Goal: Task Accomplishment & Management: Manage account settings

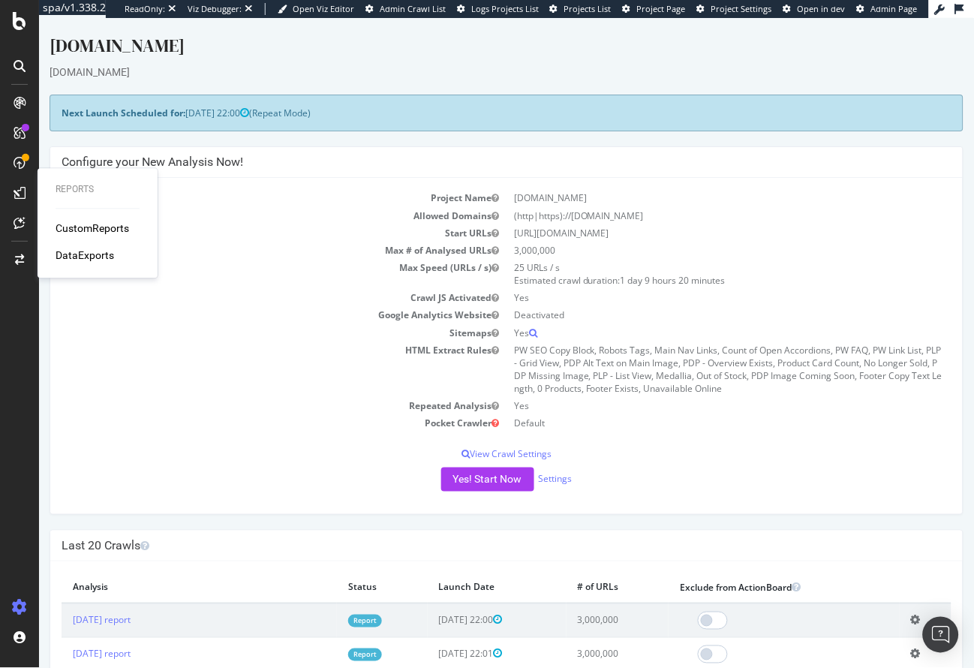
click at [352, 332] on td "Sitemaps" at bounding box center [283, 332] width 445 height 17
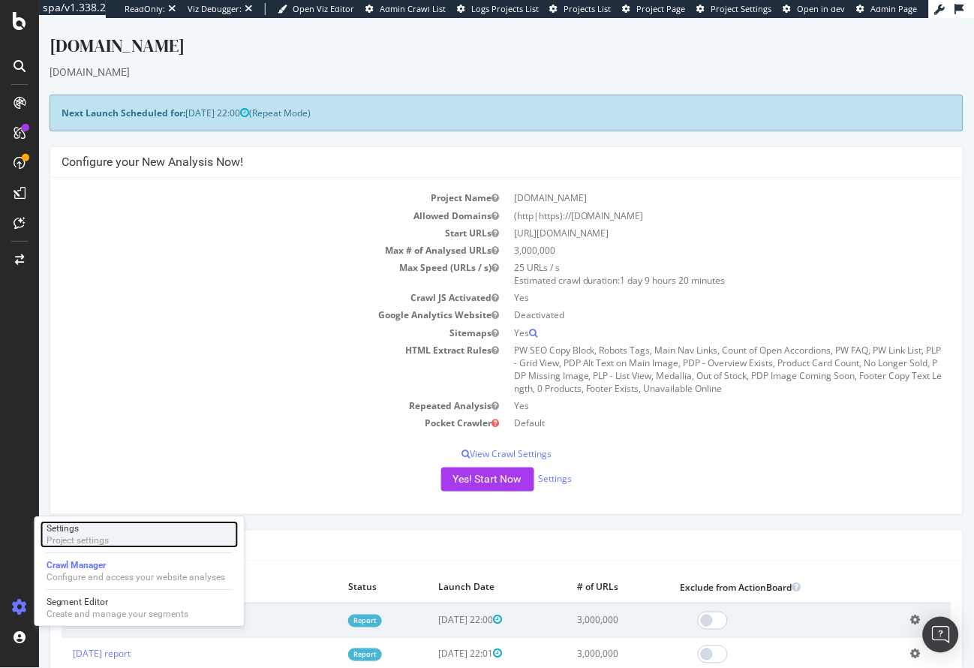
click at [96, 540] on div "Project settings" at bounding box center [78, 541] width 63 height 12
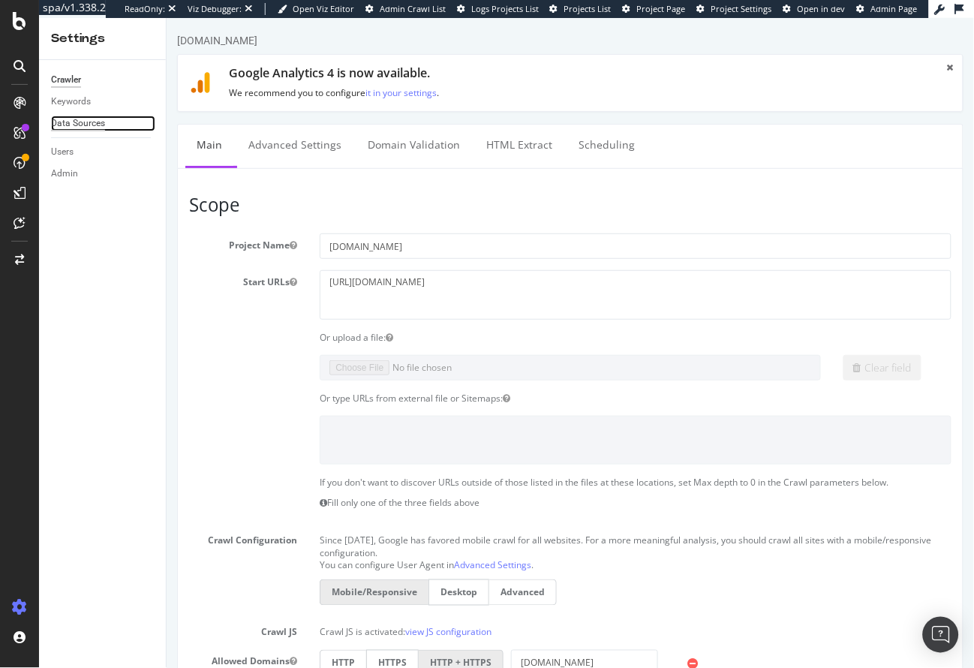
click at [100, 122] on div "Data Sources" at bounding box center [78, 124] width 54 height 16
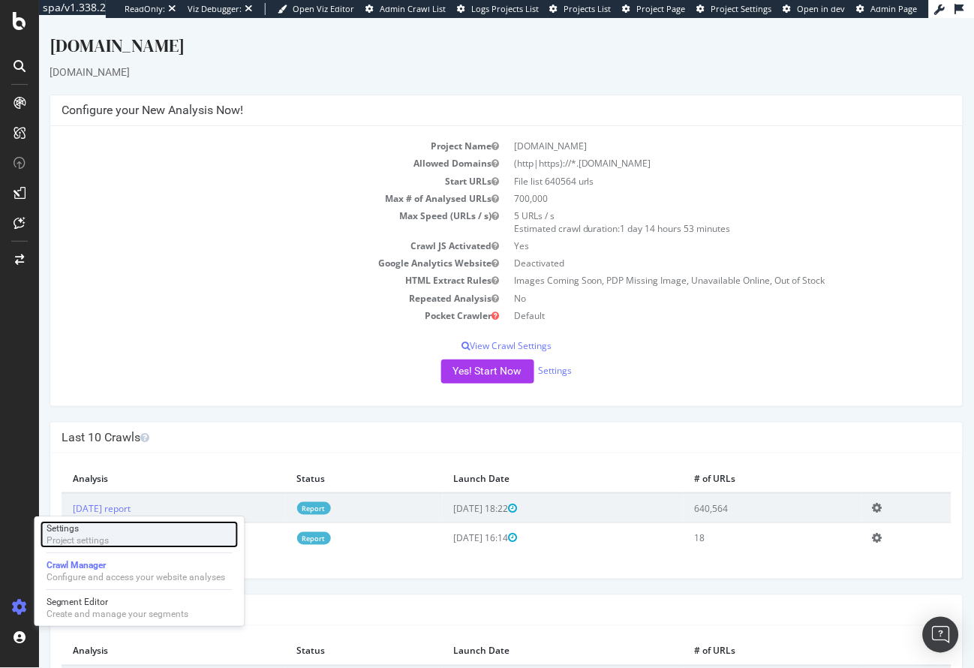
click at [103, 529] on div "Settings" at bounding box center [78, 529] width 63 height 12
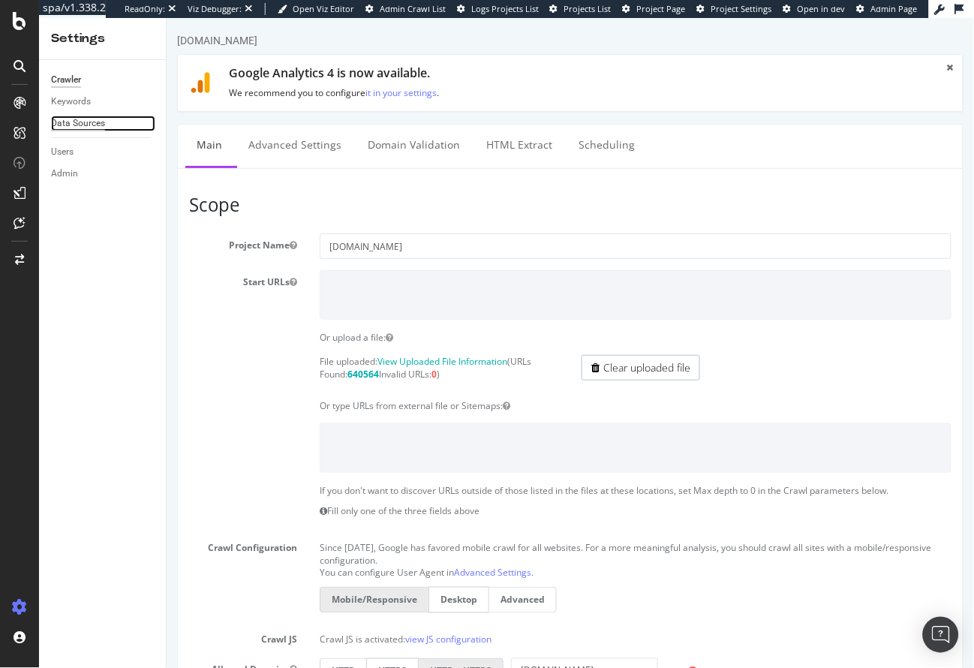
click at [89, 122] on div "Data Sources" at bounding box center [78, 124] width 54 height 16
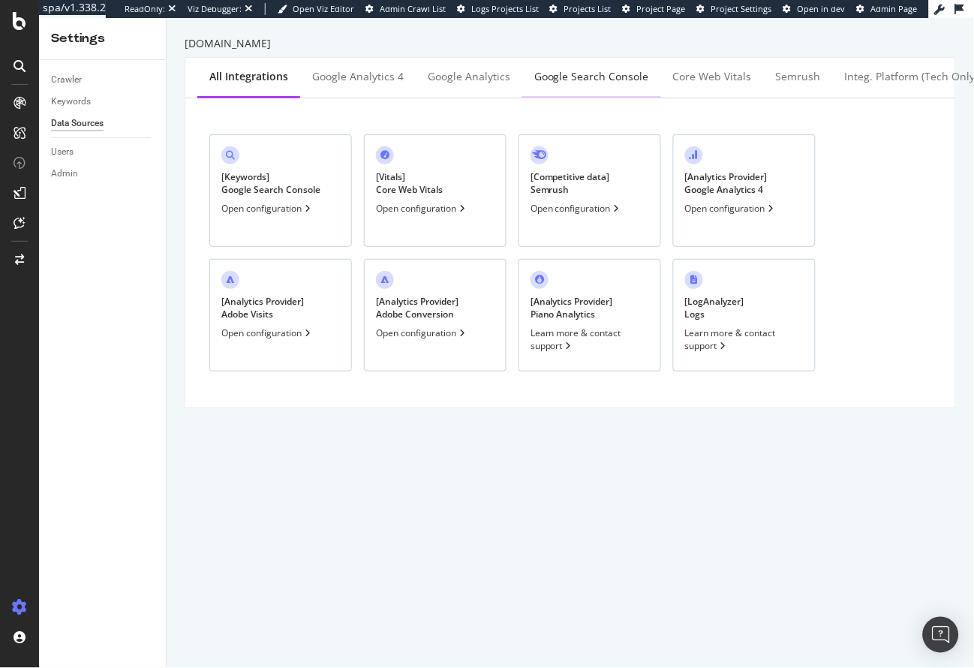
click at [571, 87] on div "Google Search Console" at bounding box center [592, 77] width 139 height 41
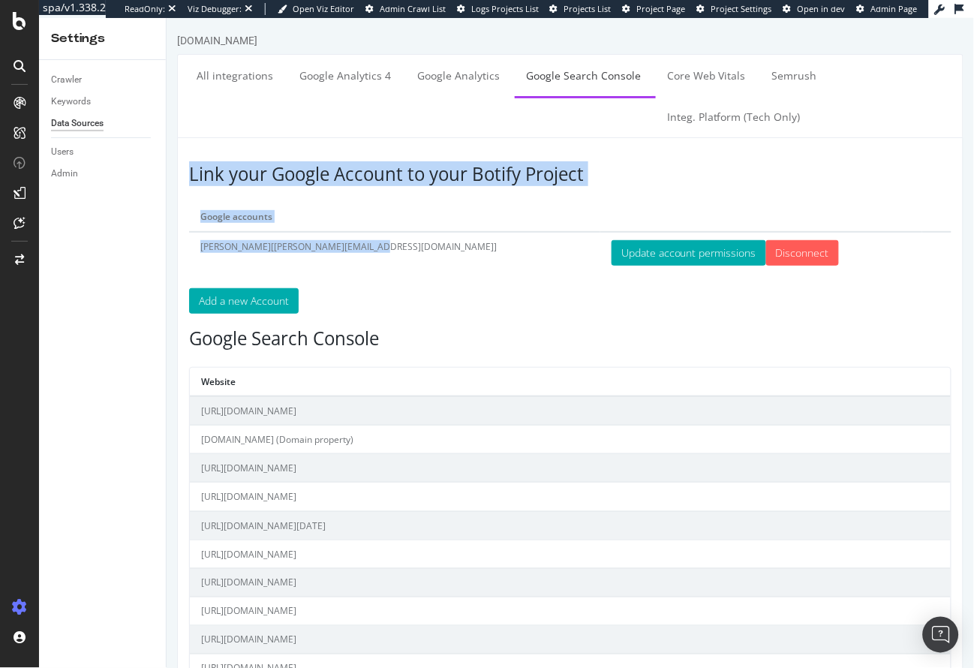
drag, startPoint x: 181, startPoint y: 206, endPoint x: 310, endPoint y: 254, distance: 137.5
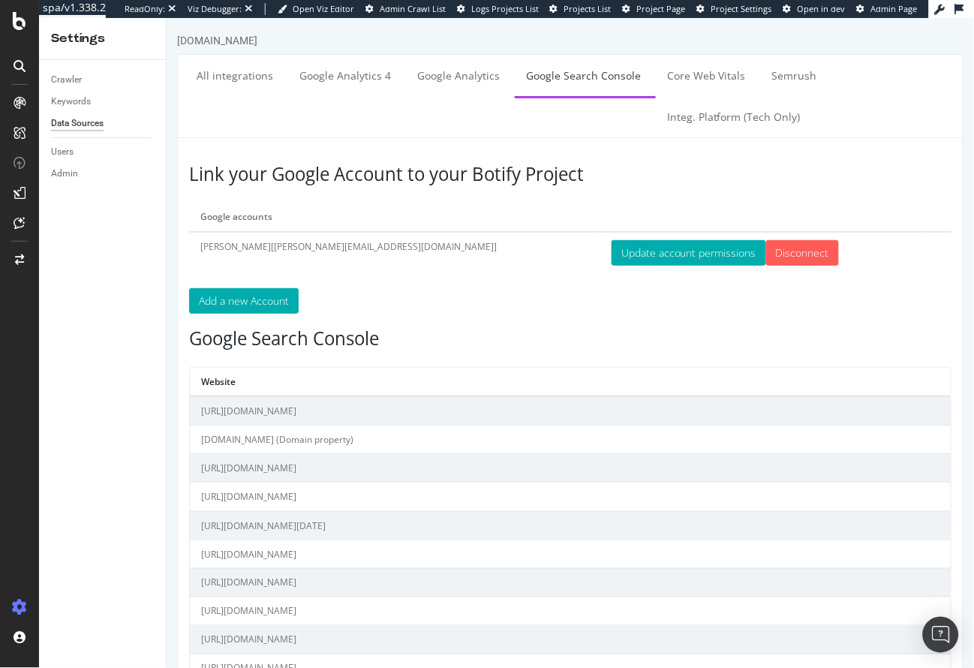
click at [371, 249] on td "[PERSON_NAME][[PERSON_NAME][EMAIL_ADDRESS][DOMAIN_NAME]]" at bounding box center [393, 251] width 411 height 41
click at [77, 103] on div "Keywords" at bounding box center [71, 102] width 40 height 16
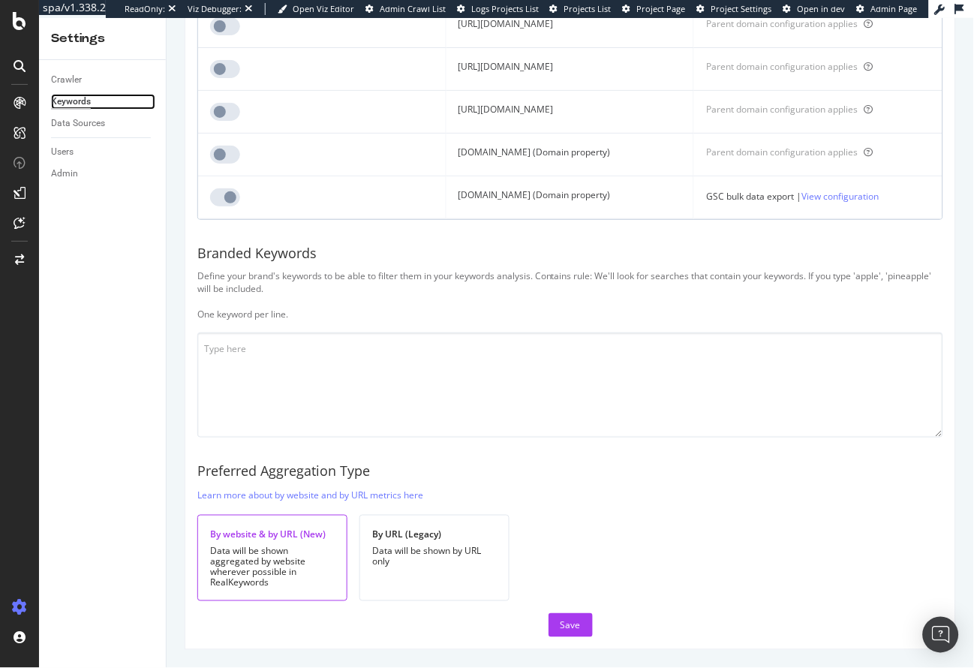
scroll to position [1134, 0]
click at [812, 204] on link "View configuration" at bounding box center [840, 196] width 77 height 16
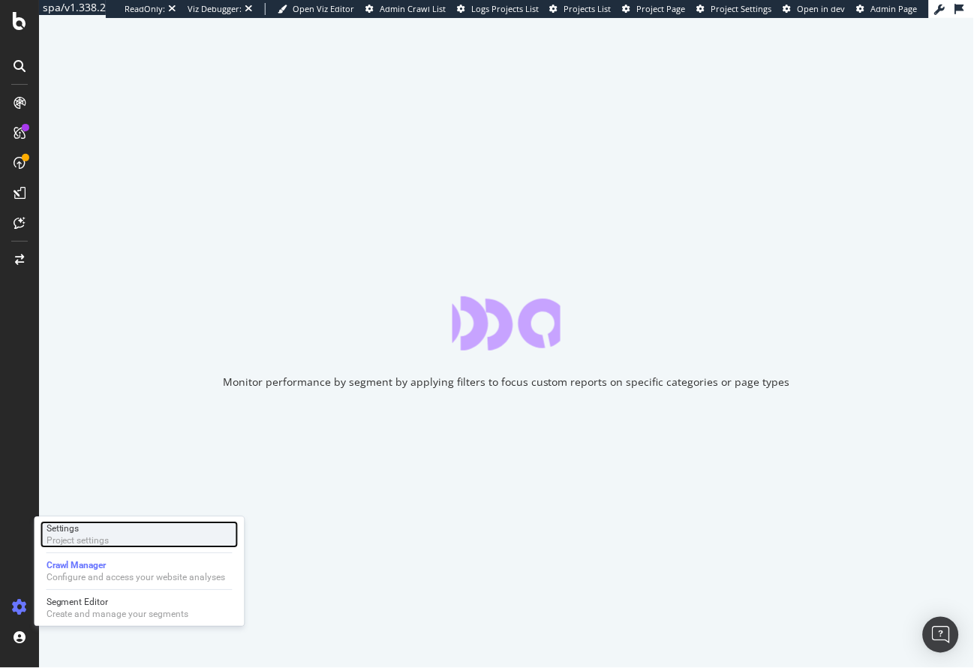
click at [77, 532] on div "Settings" at bounding box center [78, 529] width 63 height 12
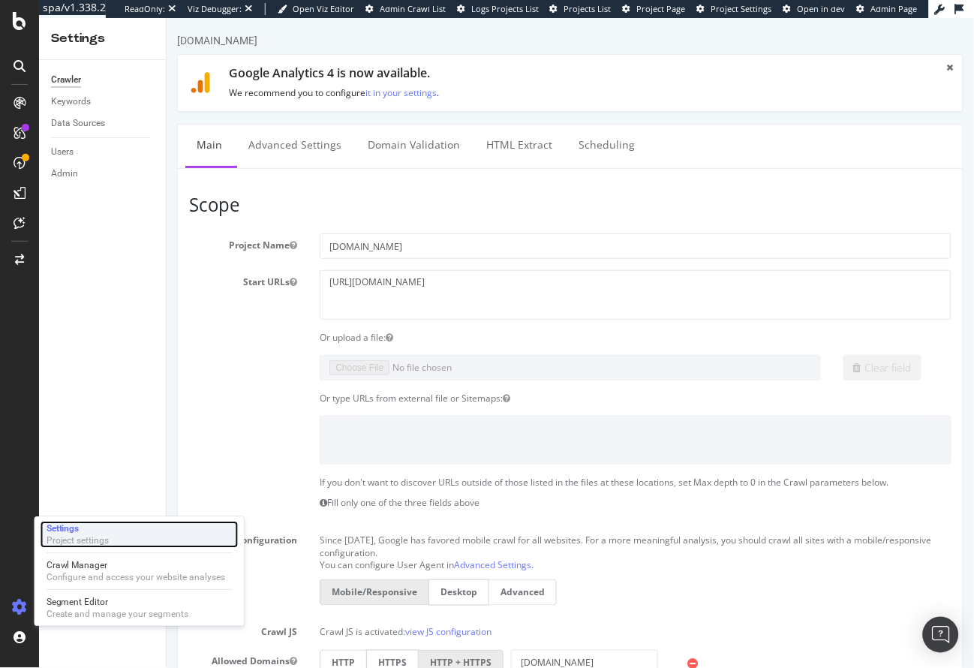
click at [119, 537] on div "Settings Project settings" at bounding box center [140, 534] width 198 height 27
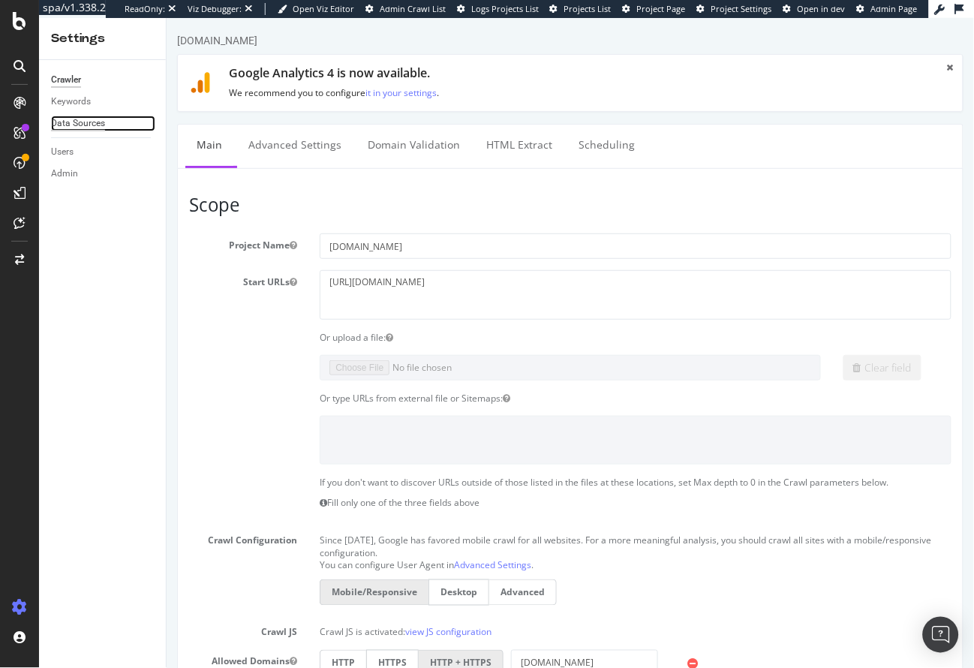
click at [88, 116] on div "Data Sources" at bounding box center [78, 124] width 54 height 16
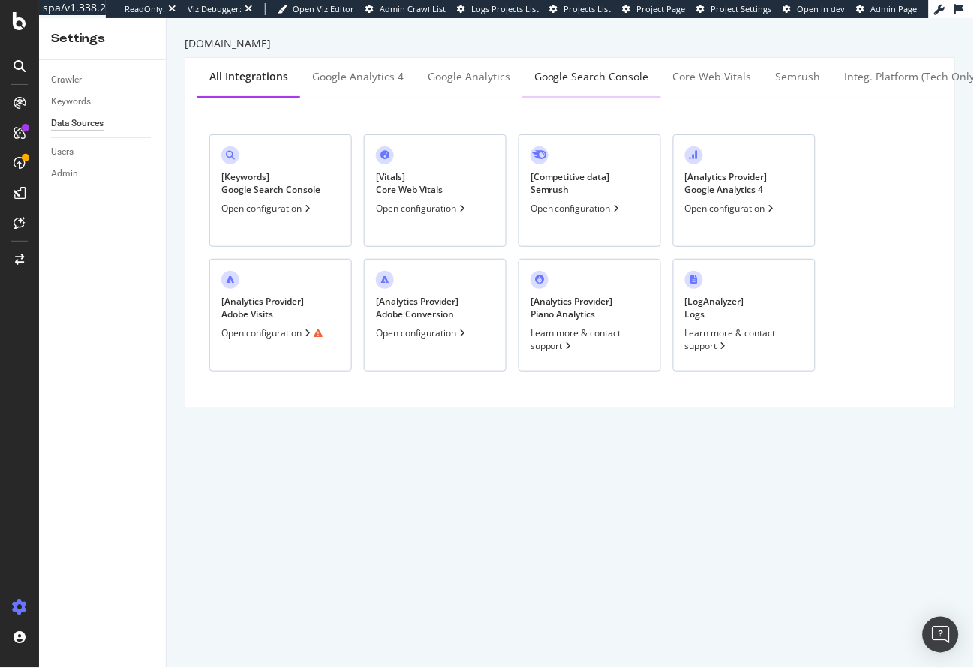
click at [559, 76] on div "Google Search Console" at bounding box center [592, 76] width 115 height 15
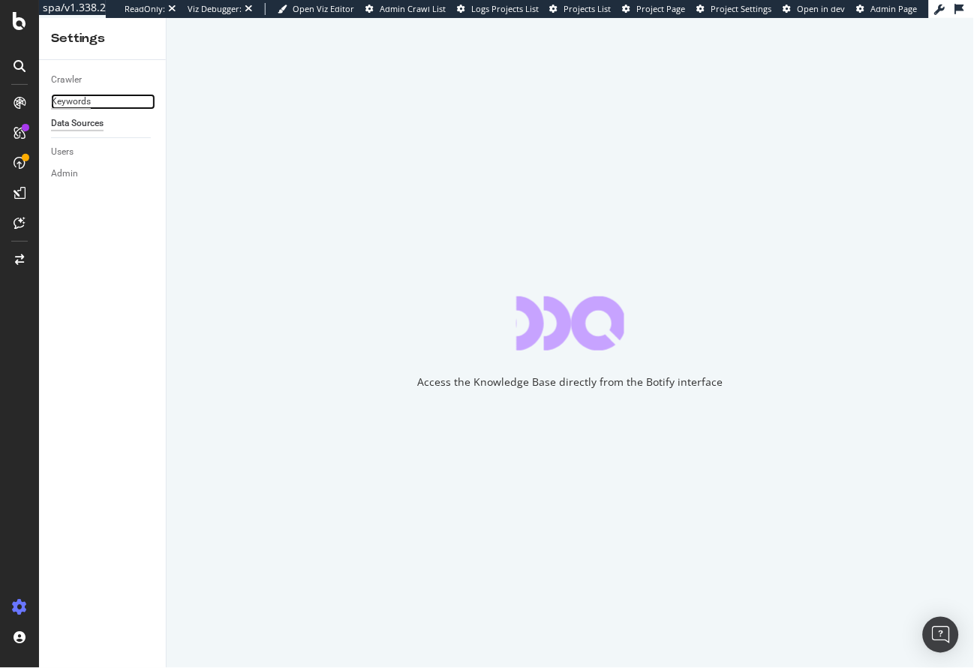
click at [81, 106] on div "Keywords" at bounding box center [71, 102] width 40 height 16
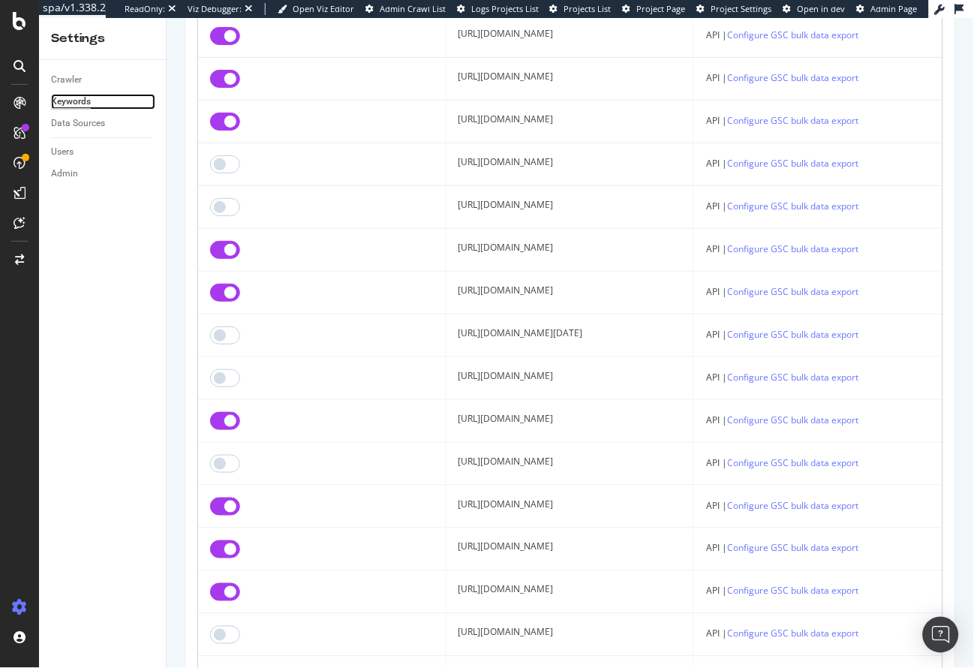
scroll to position [1004, 0]
